Goal: Task Accomplishment & Management: Manage account settings

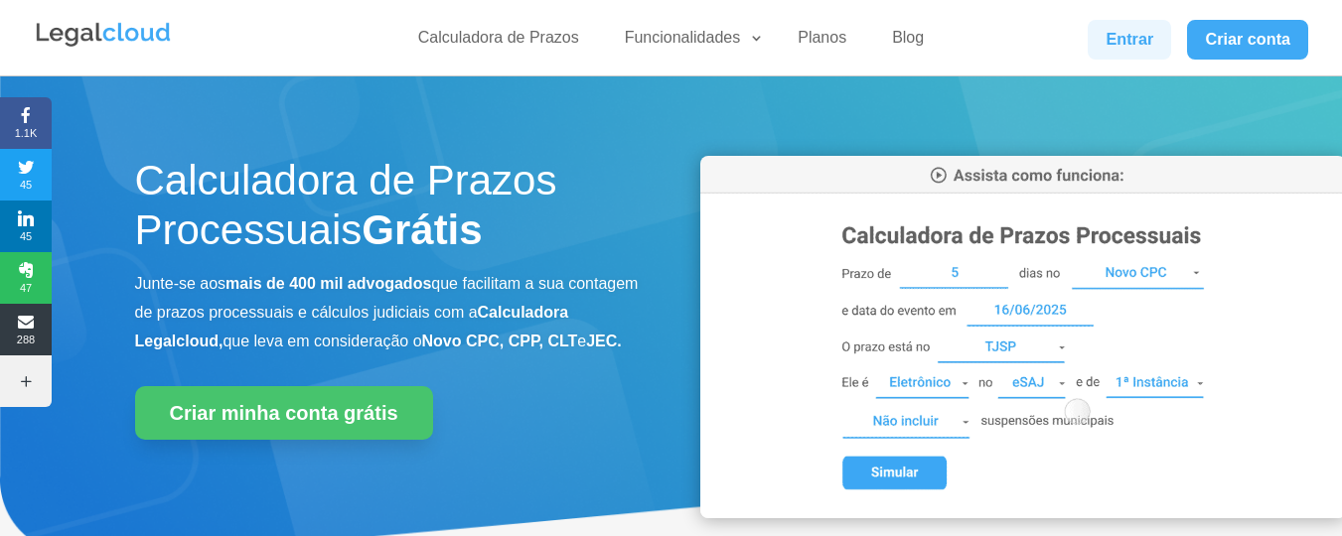
click at [1103, 46] on link "Entrar" at bounding box center [1128, 40] width 83 height 40
click at [1137, 41] on link "Entrar" at bounding box center [1128, 40] width 83 height 40
